Goal: Task Accomplishment & Management: Use online tool/utility

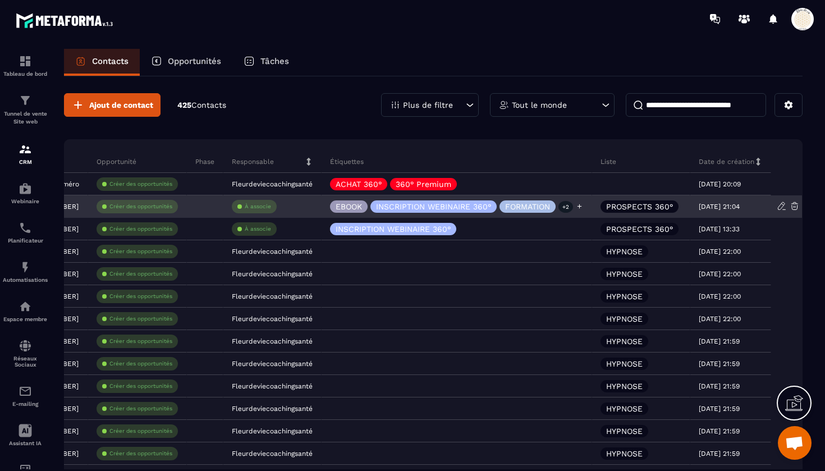
scroll to position [0, 363]
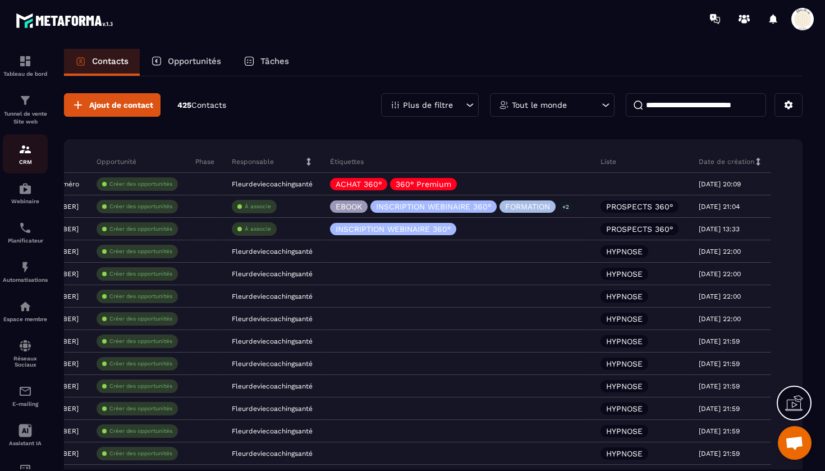
click at [29, 156] on div "CRM" at bounding box center [25, 153] width 45 height 22
click at [26, 149] on img at bounding box center [25, 148] width 13 height 13
click at [28, 100] on img at bounding box center [25, 100] width 13 height 13
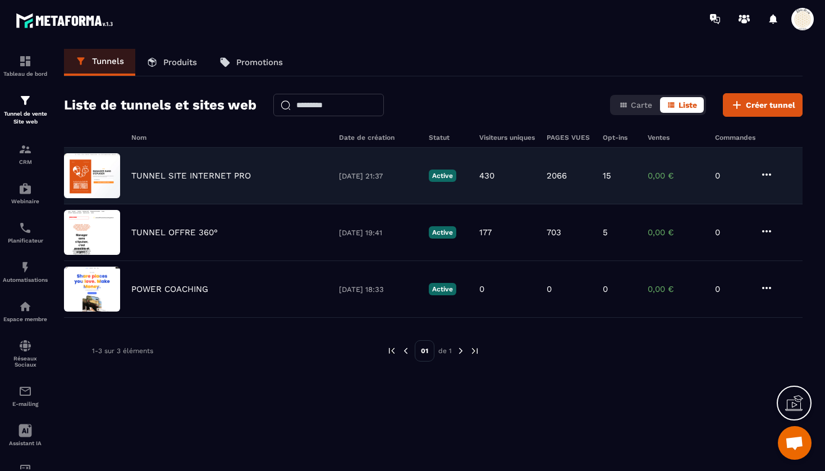
click at [191, 174] on p "TUNNEL SITE INTERNET PRO" at bounding box center [190, 176] width 119 height 10
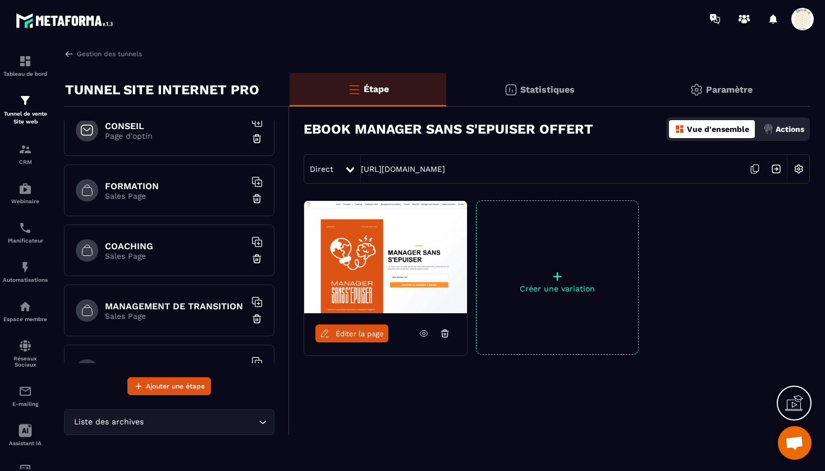
scroll to position [141, 0]
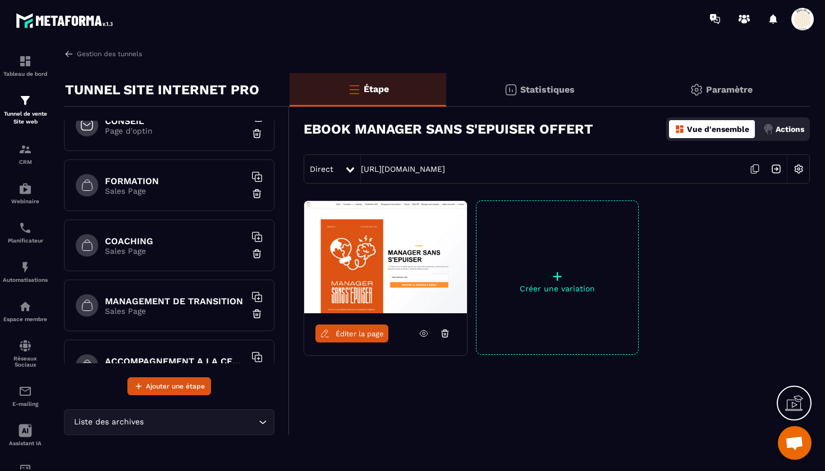
click at [136, 243] on h6 "COACHING" at bounding box center [175, 241] width 140 height 11
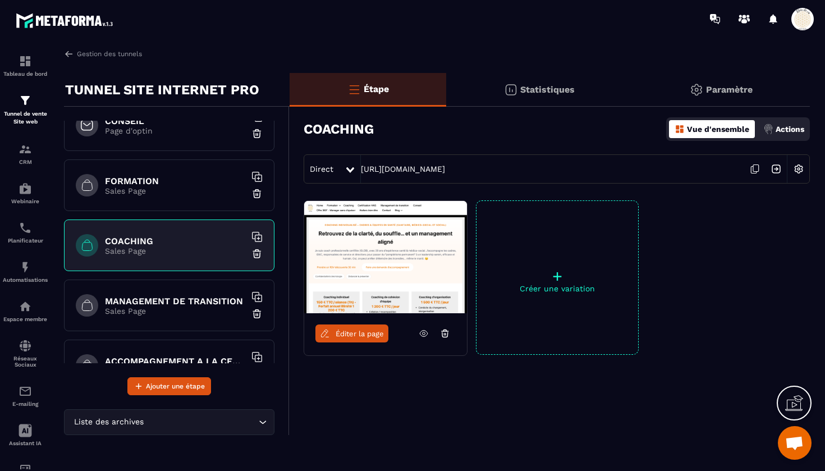
click at [357, 331] on span "Éditer la page" at bounding box center [359, 333] width 48 height 8
